Goal: Task Accomplishment & Management: Manage account settings

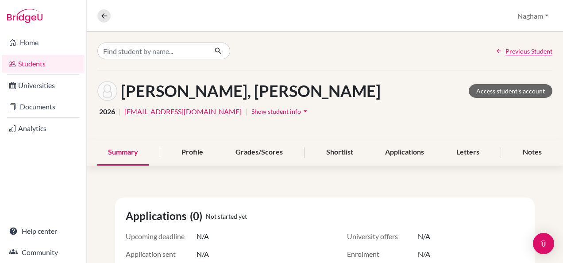
click at [30, 62] on link "Students" at bounding box center [43, 64] width 83 height 18
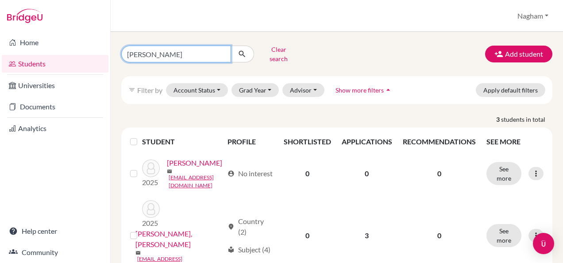
click at [153, 51] on input "syed" at bounding box center [176, 54] width 110 height 17
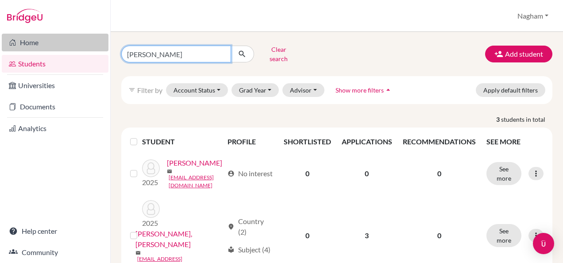
click at [106, 50] on div "Home Students Universities Documents Analytics Help center Community Students o…" at bounding box center [281, 131] width 563 height 263
type input "joel"
click button "submit" at bounding box center [242, 54] width 23 height 17
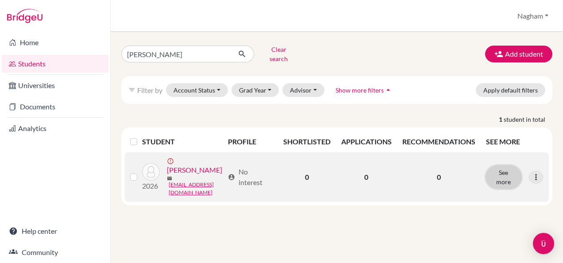
click at [519, 174] on button "See more" at bounding box center [503, 177] width 35 height 23
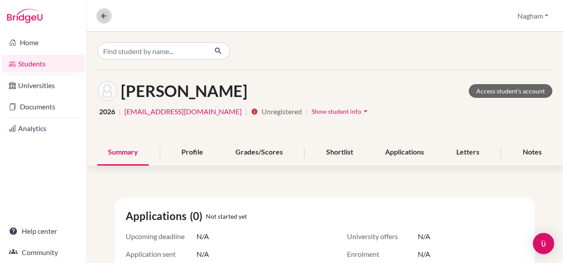
click at [100, 19] on icon at bounding box center [104, 16] width 8 height 8
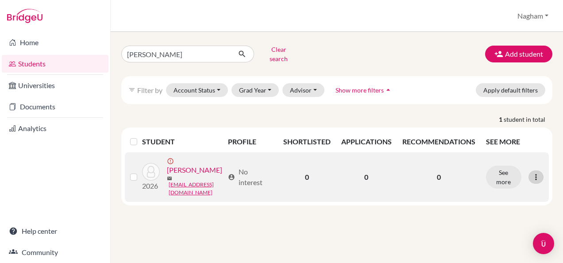
click at [538, 178] on icon at bounding box center [536, 177] width 9 height 9
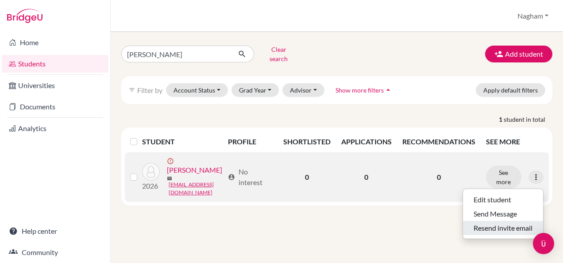
click at [500, 225] on button "Resend invite email" at bounding box center [503, 228] width 80 height 14
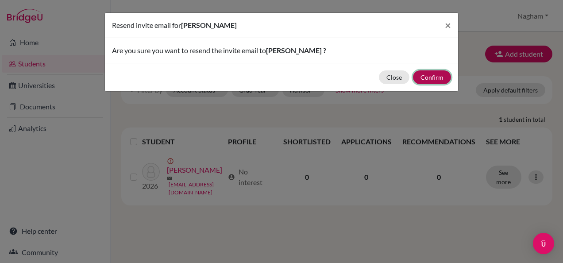
click at [430, 73] on button "Confirm" at bounding box center [432, 77] width 38 height 14
